Goal: Task Accomplishment & Management: Manage account settings

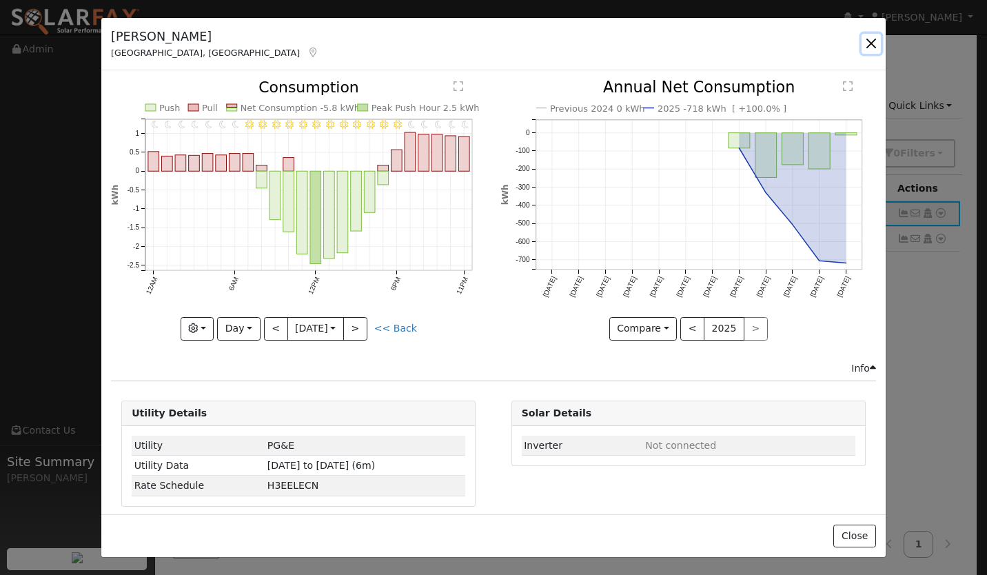
click at [876, 41] on button "button" at bounding box center [870, 43] width 19 height 19
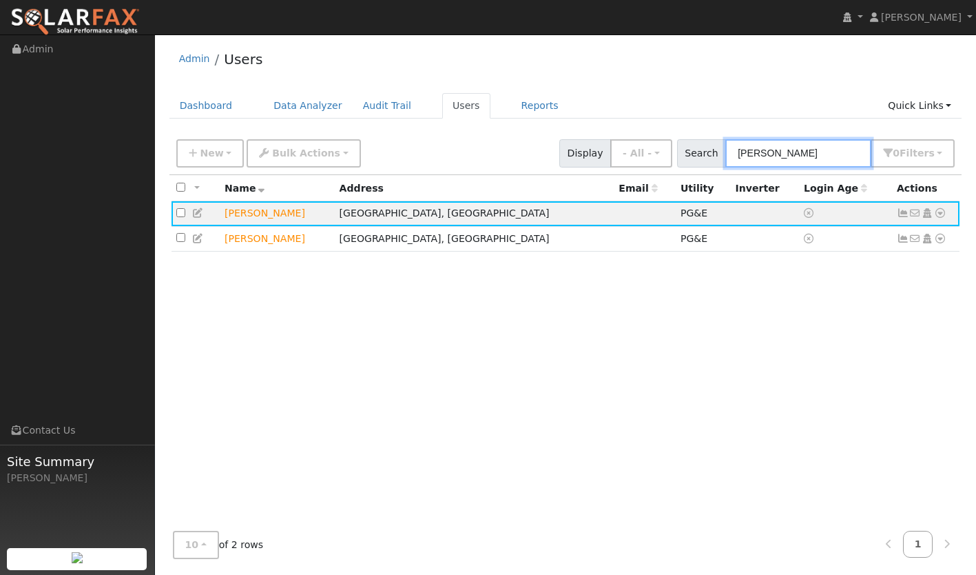
drag, startPoint x: 804, startPoint y: 153, endPoint x: 694, endPoint y: 178, distance: 113.0
click at [694, 178] on div "New Add User Quick Add Quick Connect Quick Convert Lead Bulk Actions Send Email…" at bounding box center [565, 350] width 793 height 437
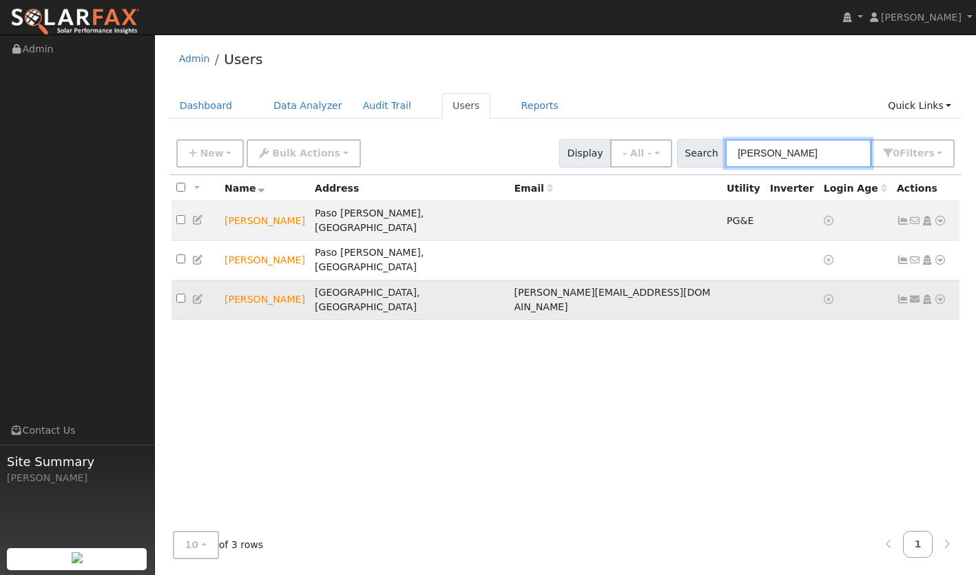
type input "daniel"
click at [938, 294] on icon at bounding box center [940, 299] width 12 height 10
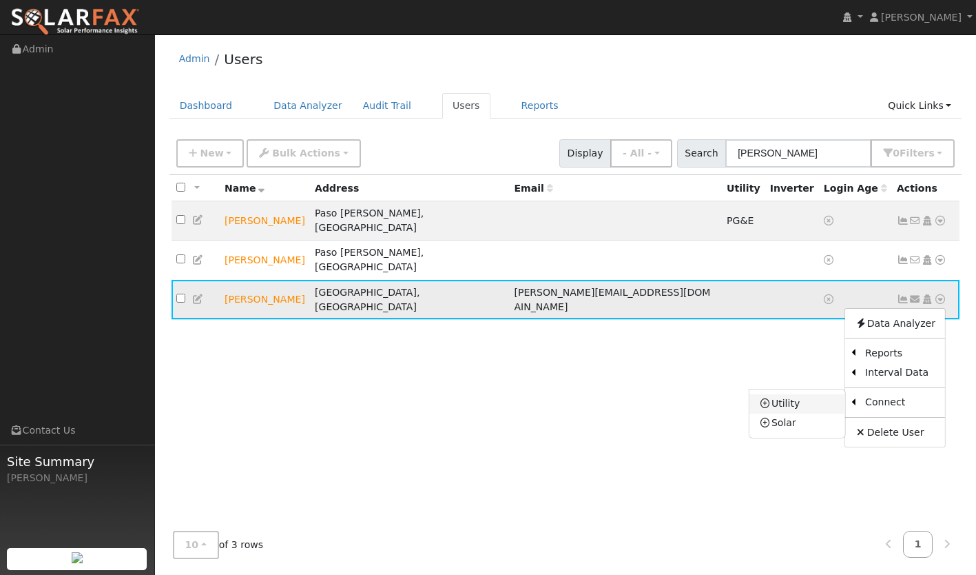
click at [798, 394] on link "Utility" at bounding box center [798, 403] width 96 height 19
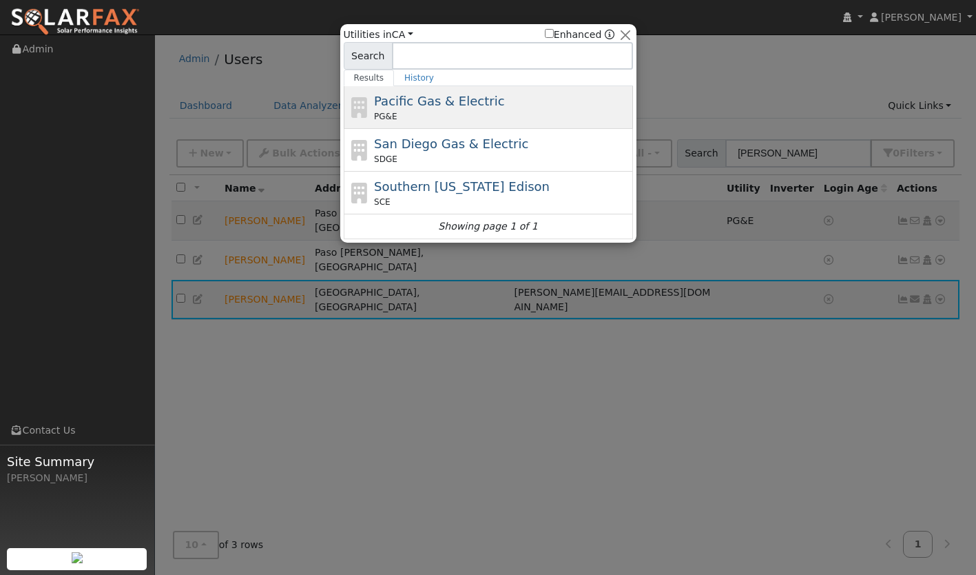
click at [433, 101] on span "Pacific Gas & Electric" at bounding box center [439, 101] width 130 height 14
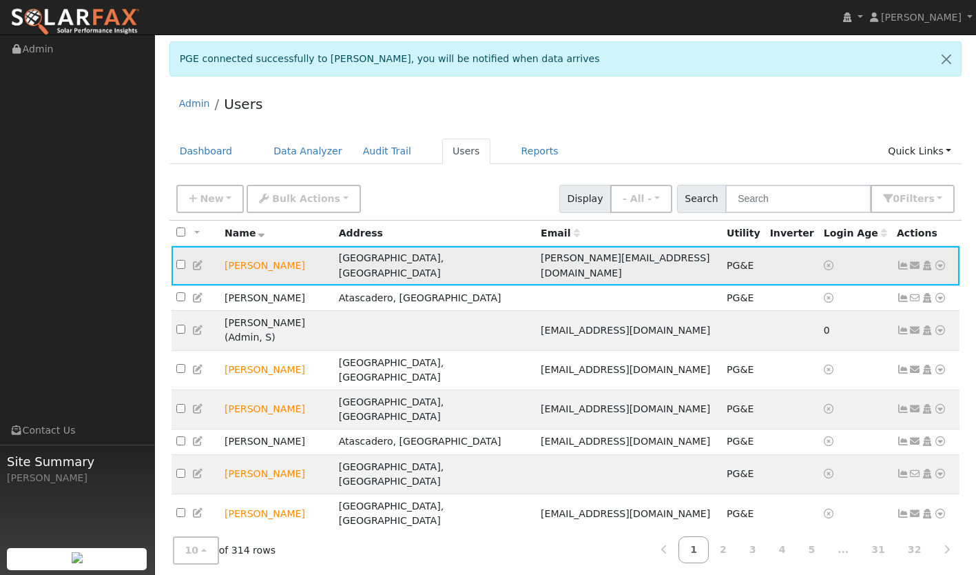
click at [940, 260] on icon at bounding box center [940, 265] width 12 height 10
click at [902, 260] on icon at bounding box center [903, 265] width 12 height 10
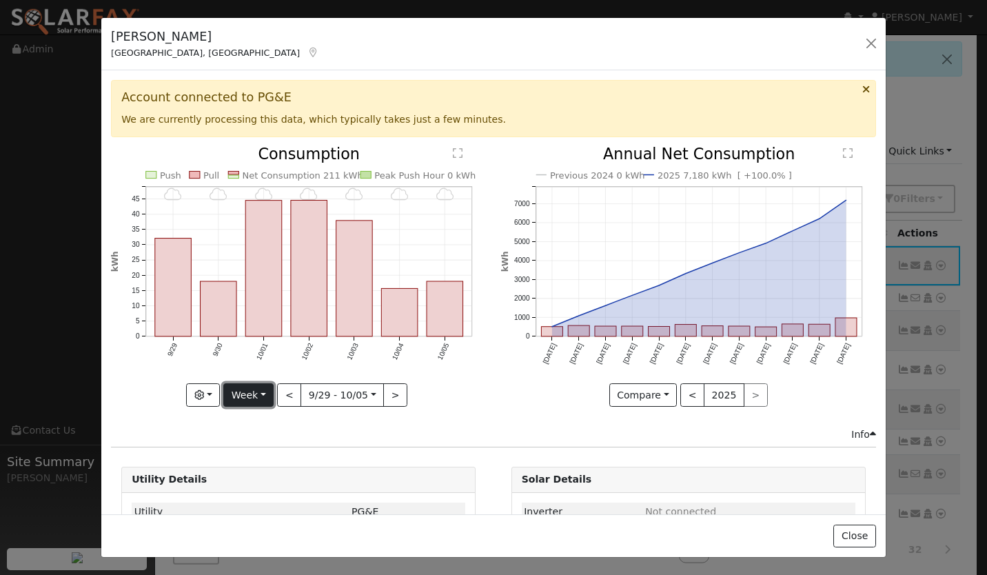
click at [258, 401] on button "Week" at bounding box center [248, 394] width 50 height 23
click at [256, 481] on link "Year" at bounding box center [272, 481] width 96 height 19
type input "[DATE]"
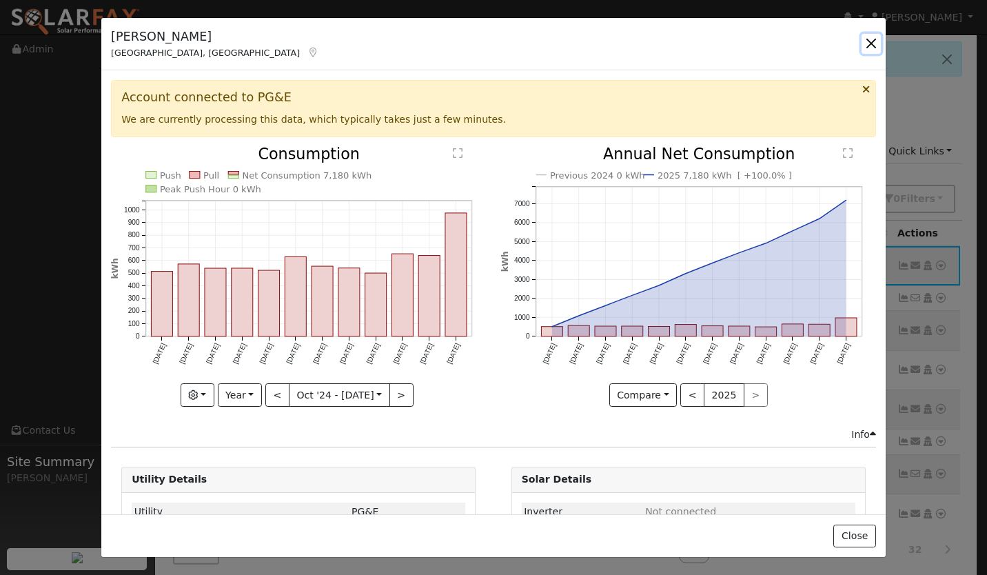
click at [869, 43] on button "button" at bounding box center [870, 43] width 19 height 19
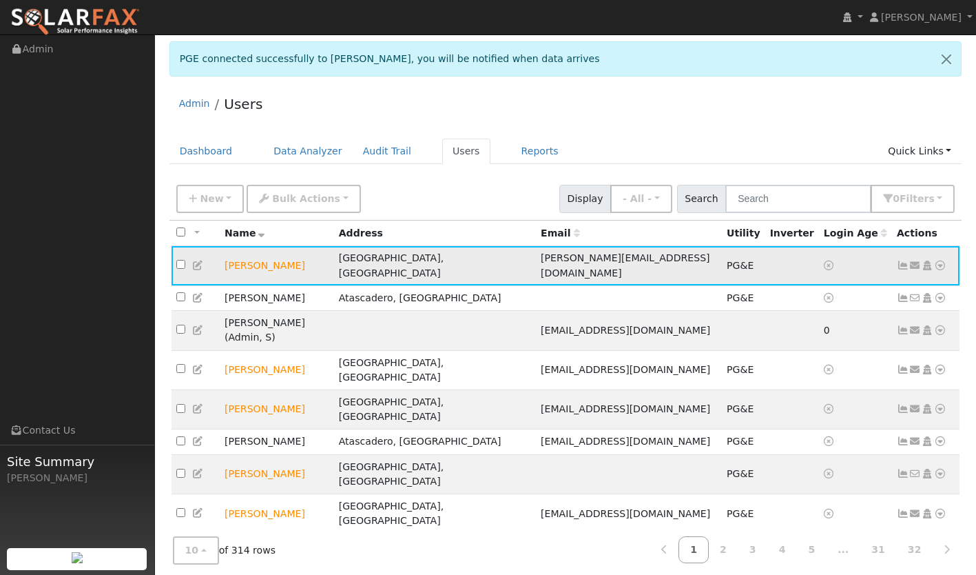
click at [936, 260] on icon at bounding box center [940, 265] width 12 height 10
drag, startPoint x: 850, startPoint y: 243, endPoint x: 867, endPoint y: 250, distance: 19.5
click at [850, 243] on th "Login Age" at bounding box center [855, 232] width 73 height 25
click at [898, 262] on icon at bounding box center [903, 265] width 12 height 10
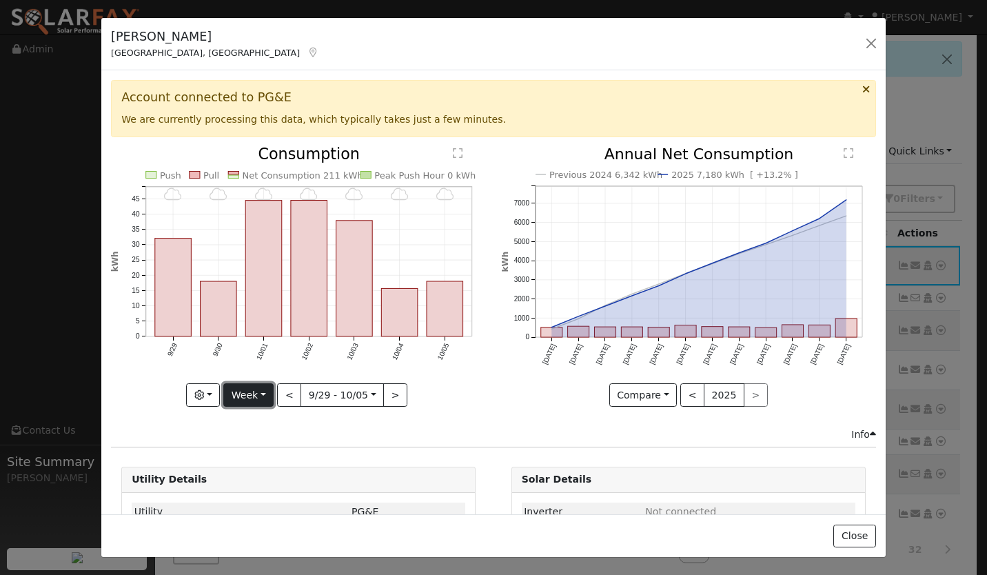
click at [260, 400] on button "Week" at bounding box center [248, 394] width 50 height 23
click at [254, 478] on link "Year" at bounding box center [272, 481] width 96 height 19
type input "[DATE]"
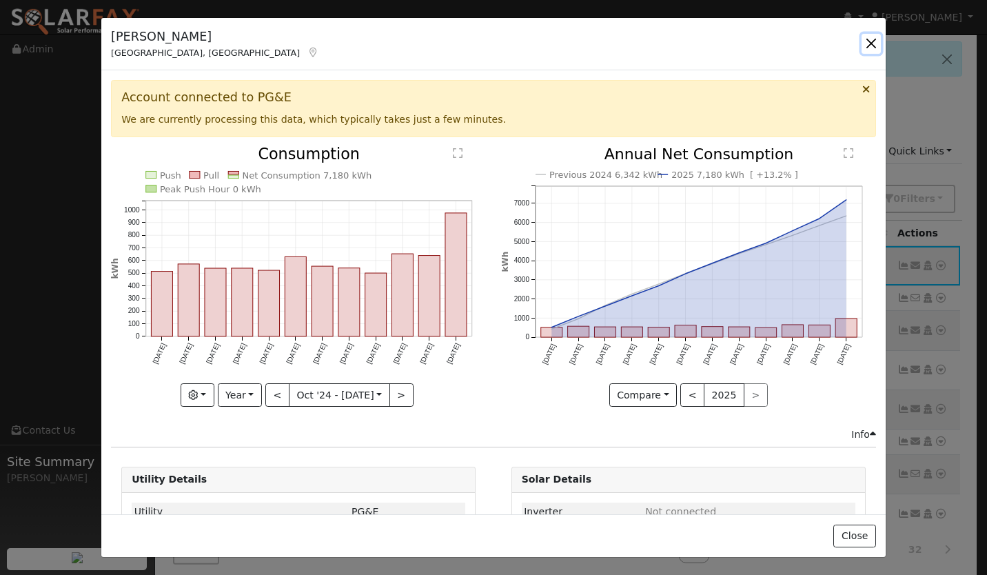
click at [866, 48] on button "button" at bounding box center [870, 43] width 19 height 19
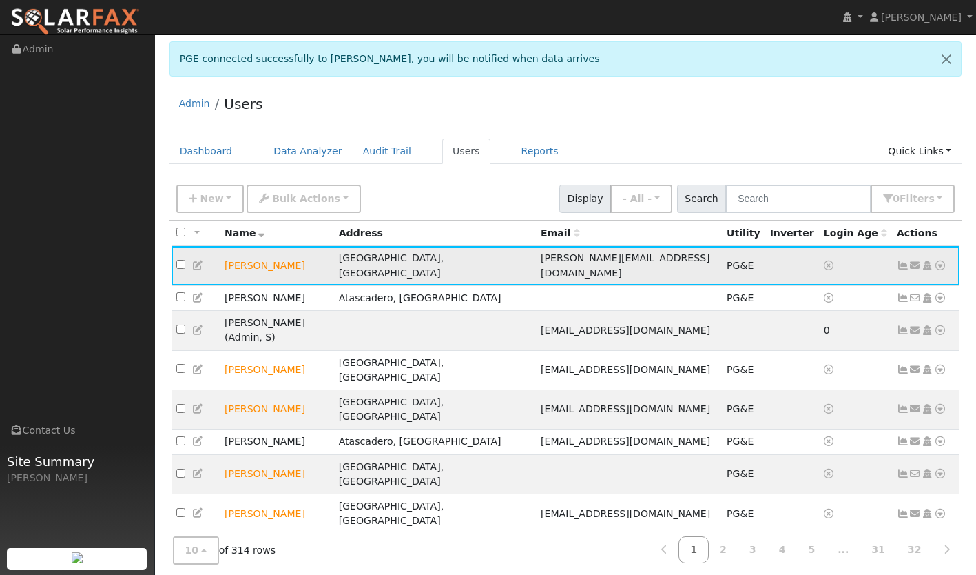
click at [940, 261] on icon at bounding box center [940, 265] width 12 height 10
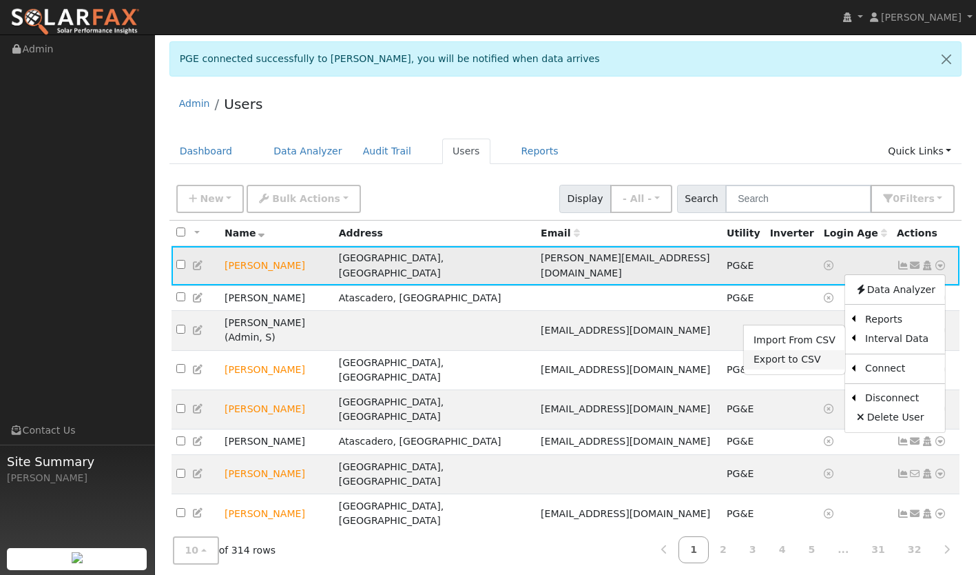
click at [794, 360] on link "Export to CSV" at bounding box center [794, 359] width 101 height 19
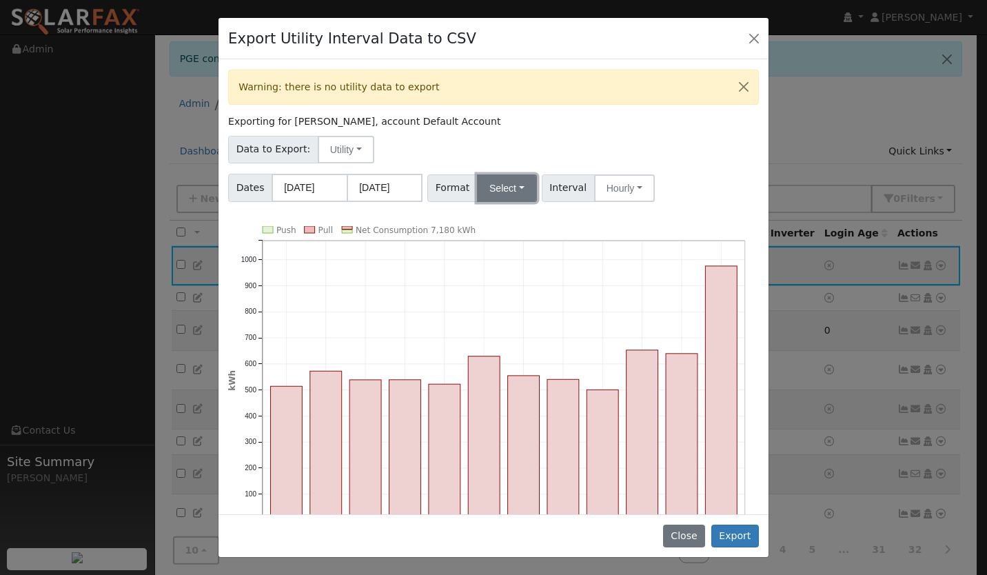
click at [489, 196] on button "Select" at bounding box center [507, 188] width 60 height 28
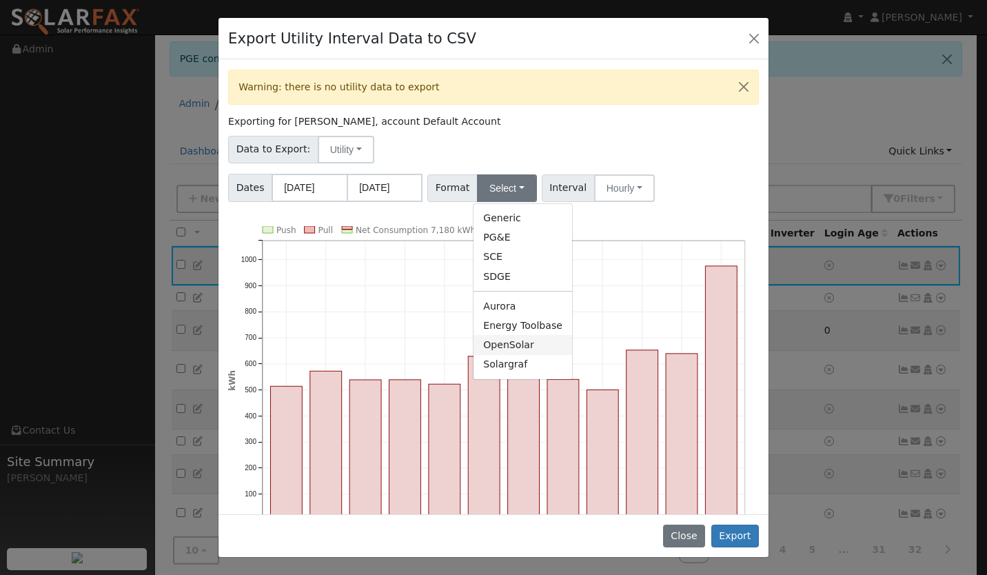
click at [488, 341] on link "OpenSolar" at bounding box center [522, 344] width 99 height 19
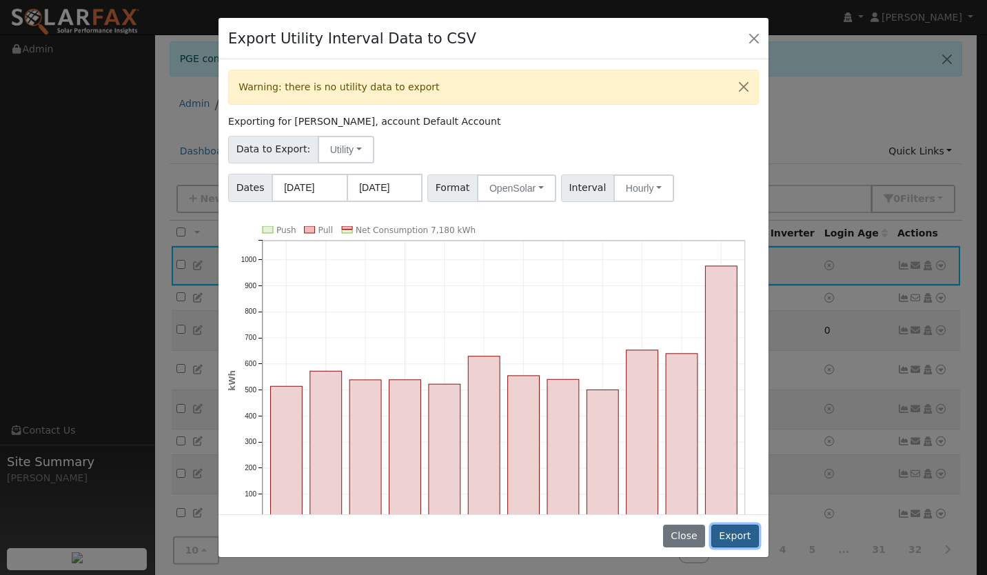
click at [732, 537] on button "Export" at bounding box center [735, 535] width 48 height 23
